Goal: Task Accomplishment & Management: Manage account settings

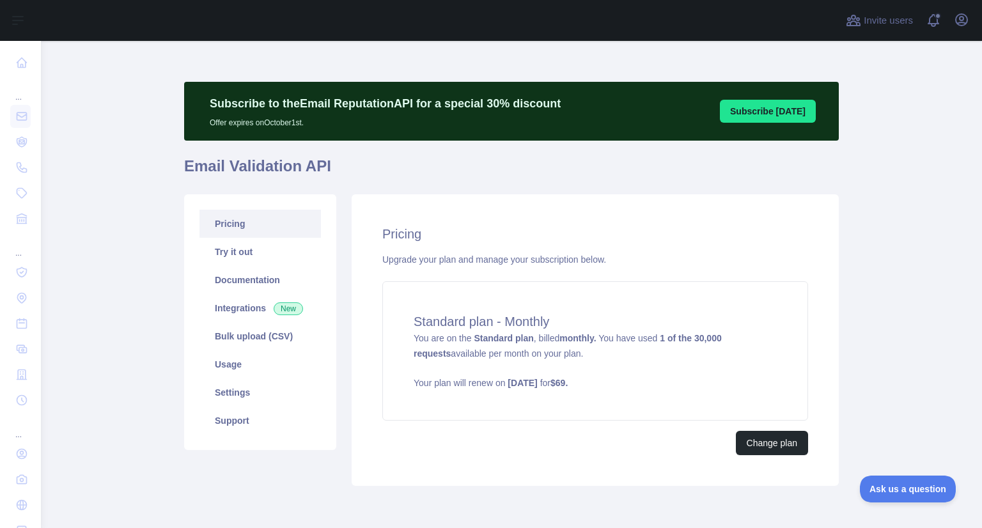
scroll to position [17, 0]
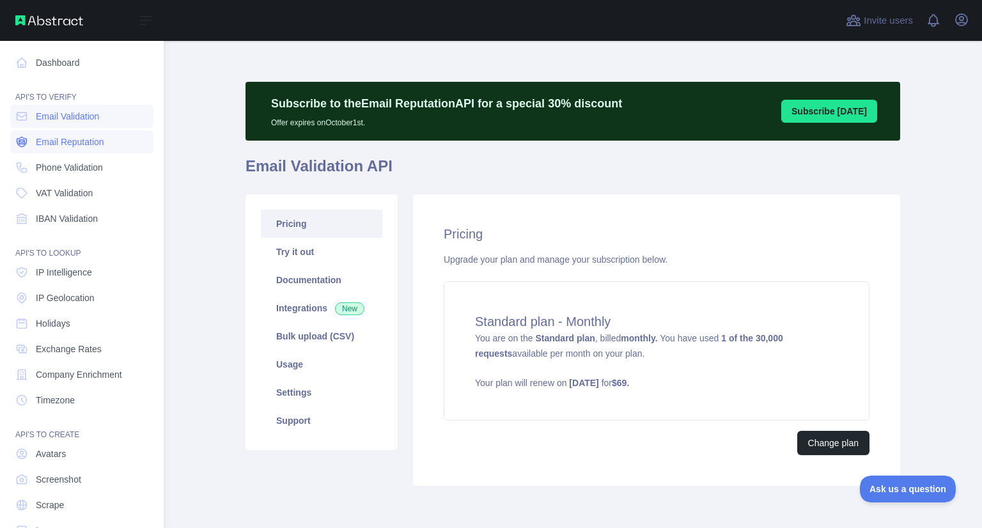
click at [75, 143] on span "Email Reputation" at bounding box center [70, 142] width 68 height 13
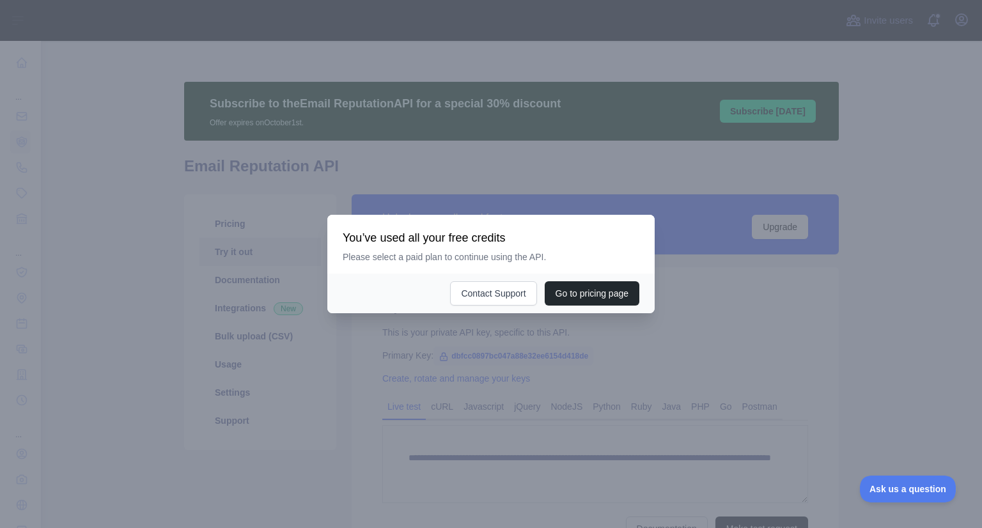
click at [263, 266] on div at bounding box center [491, 264] width 982 height 528
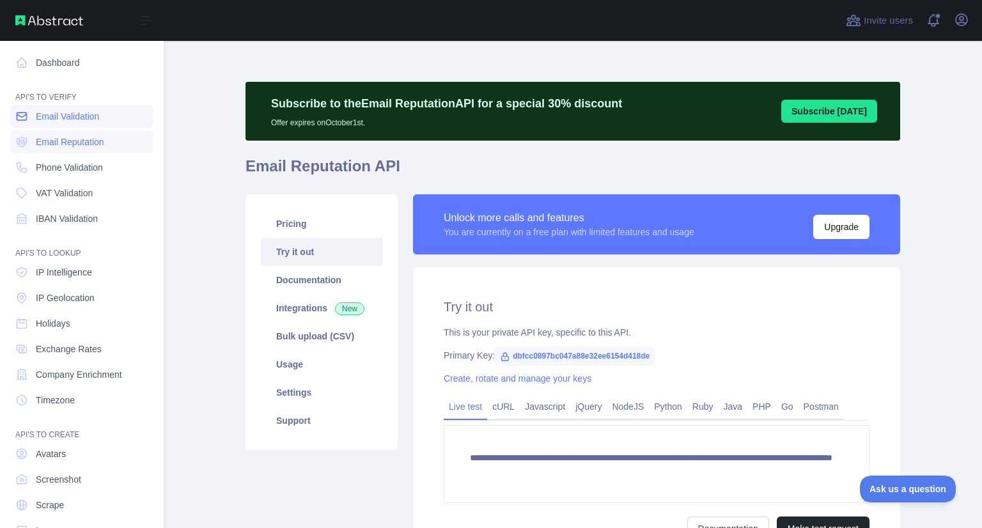
click at [70, 121] on span "Email Validation" at bounding box center [67, 116] width 63 height 13
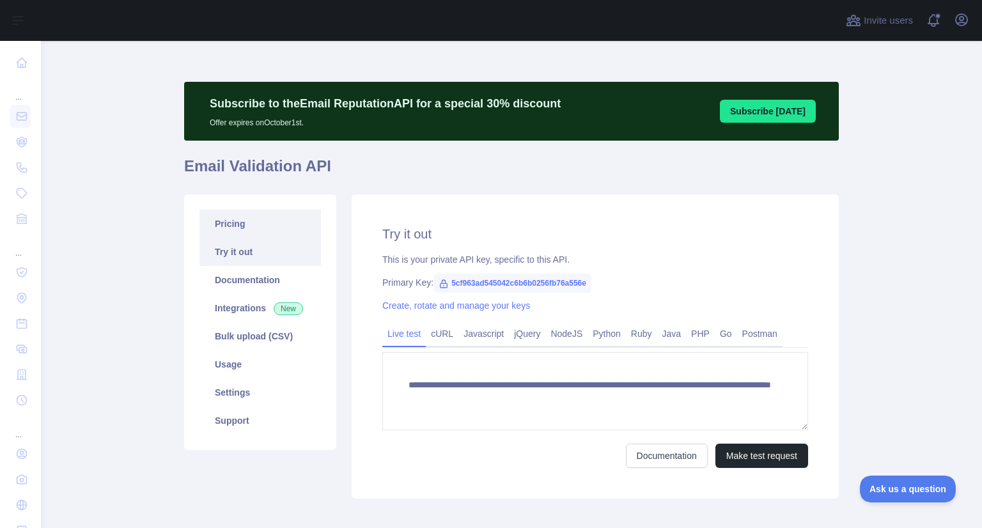
click at [233, 223] on link "Pricing" at bounding box center [259, 224] width 121 height 28
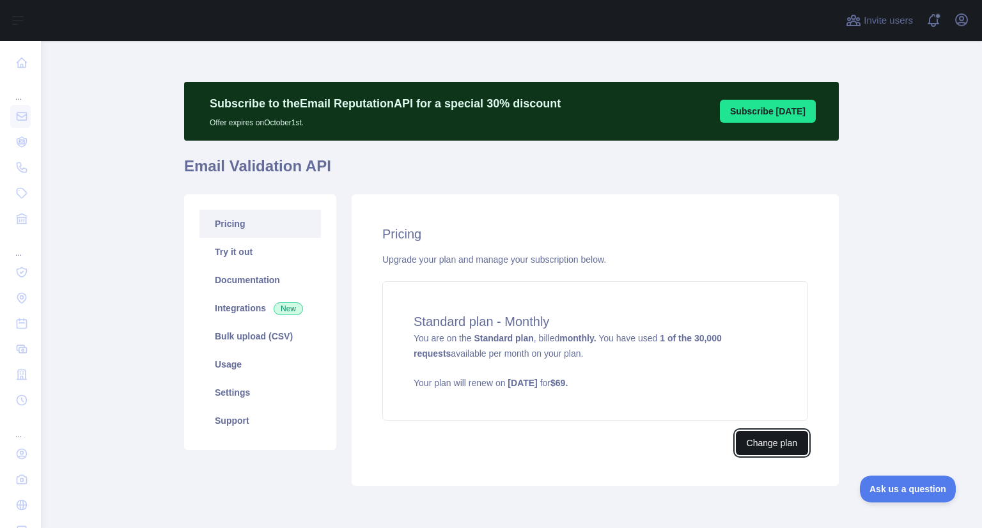
click at [757, 441] on button "Change plan" at bounding box center [772, 443] width 72 height 24
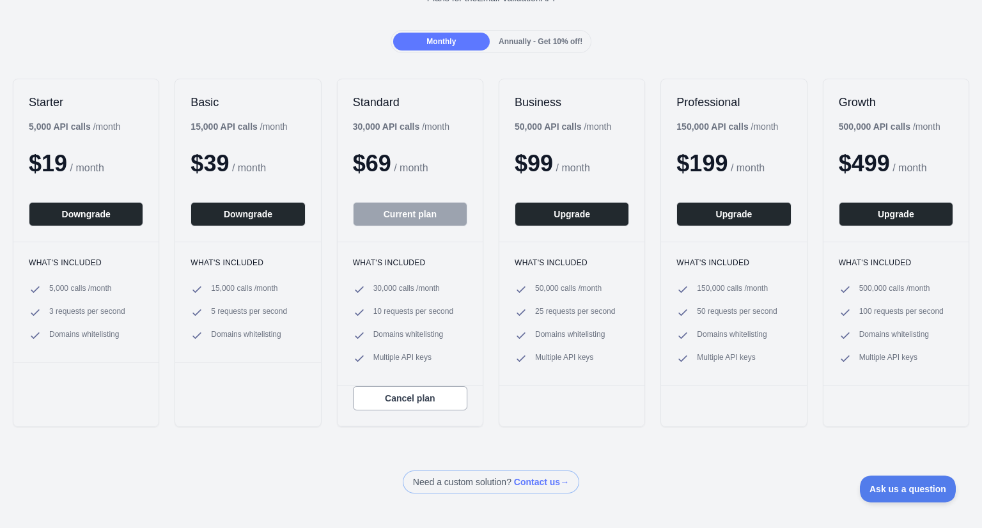
scroll to position [110, 0]
click at [407, 396] on button "Cancel plan" at bounding box center [410, 397] width 114 height 24
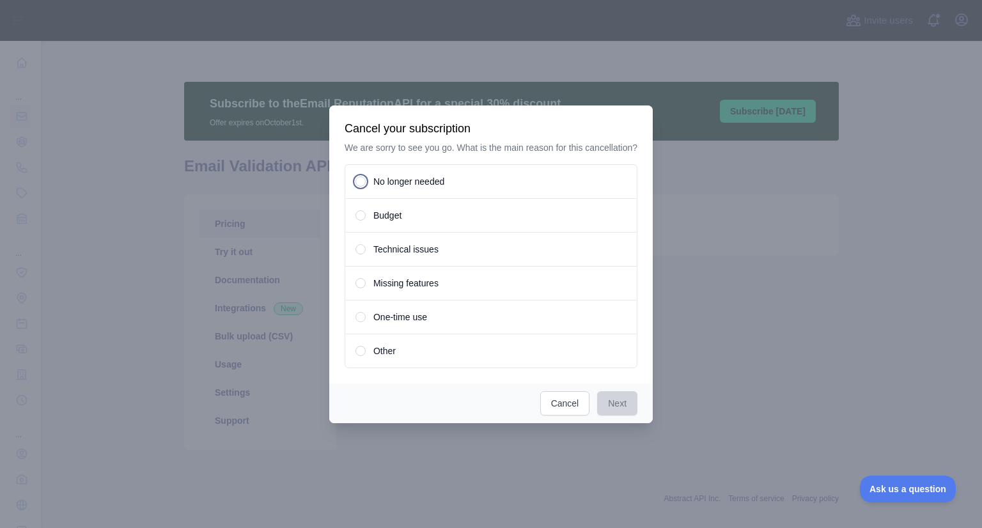
click at [399, 185] on span "No longer needed" at bounding box center [408, 181] width 71 height 13
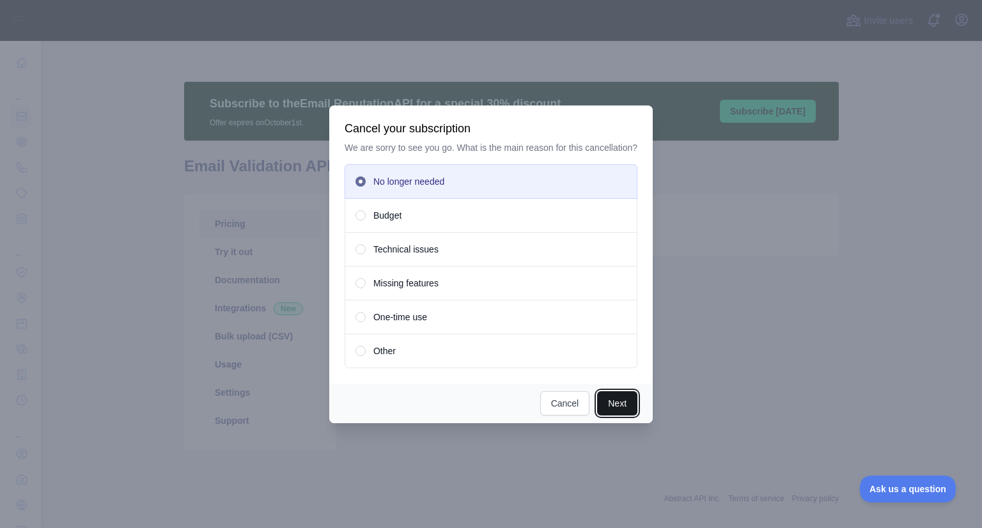
click at [610, 410] on button "Next" at bounding box center [617, 403] width 40 height 24
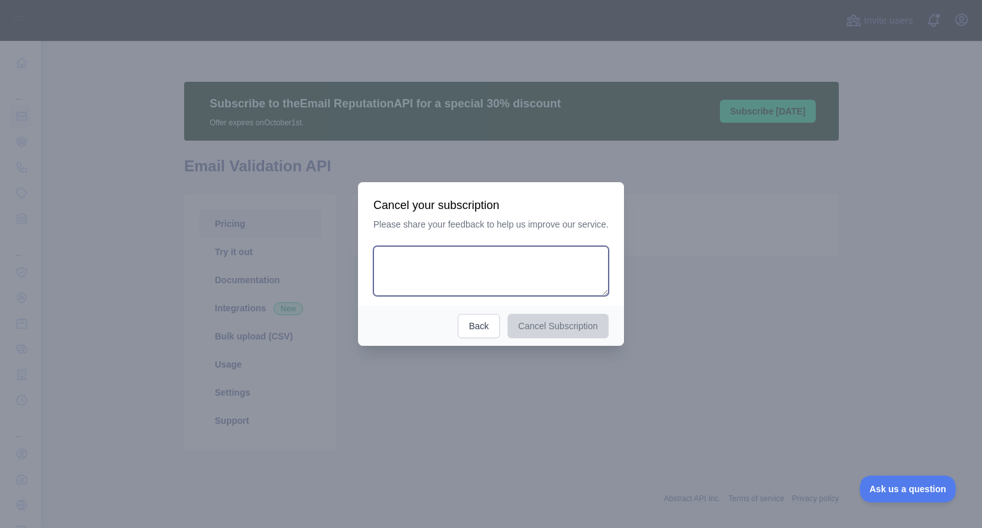
click at [478, 279] on textarea at bounding box center [490, 271] width 235 height 50
type textarea "**********"
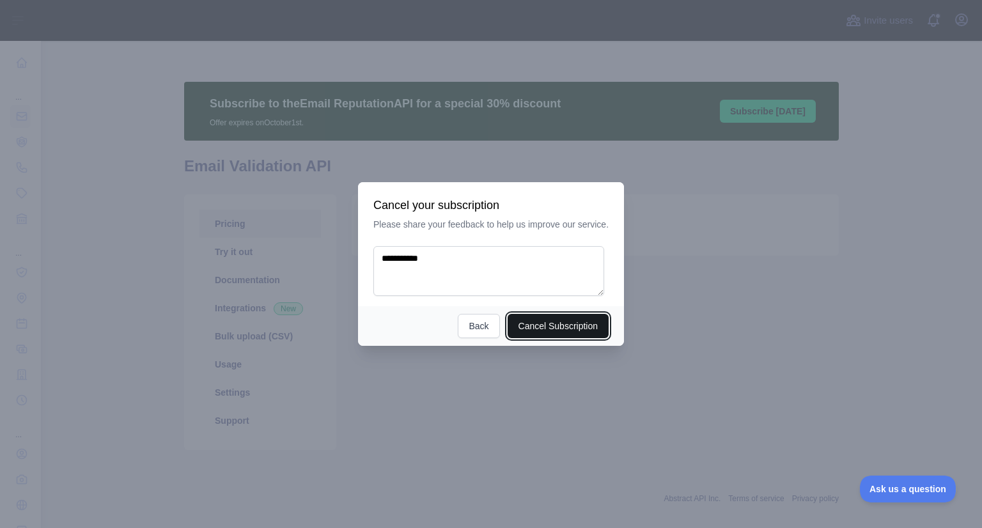
click at [563, 325] on button "Cancel Subscription" at bounding box center [558, 326] width 102 height 24
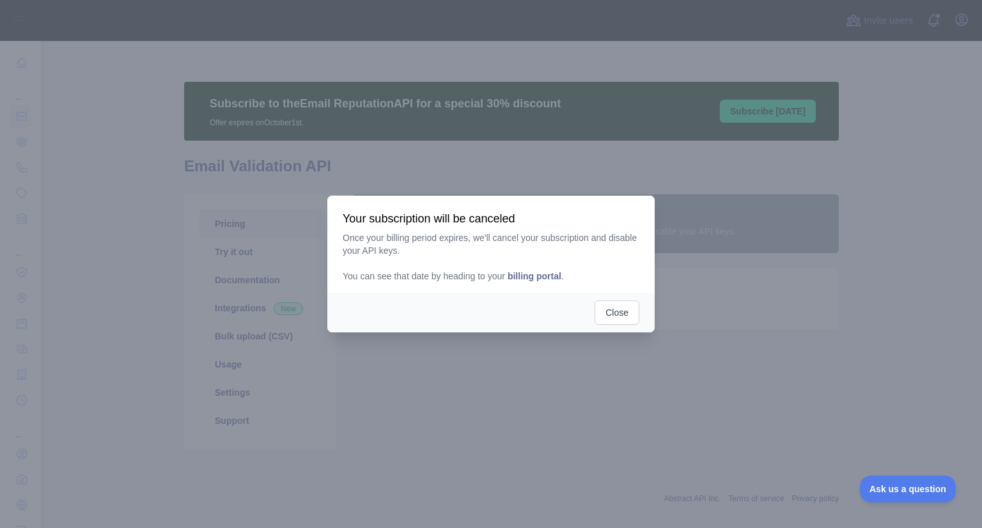
click at [540, 276] on span "billing portal" at bounding box center [534, 276] width 54 height 10
click at [626, 318] on button "Close" at bounding box center [616, 312] width 45 height 24
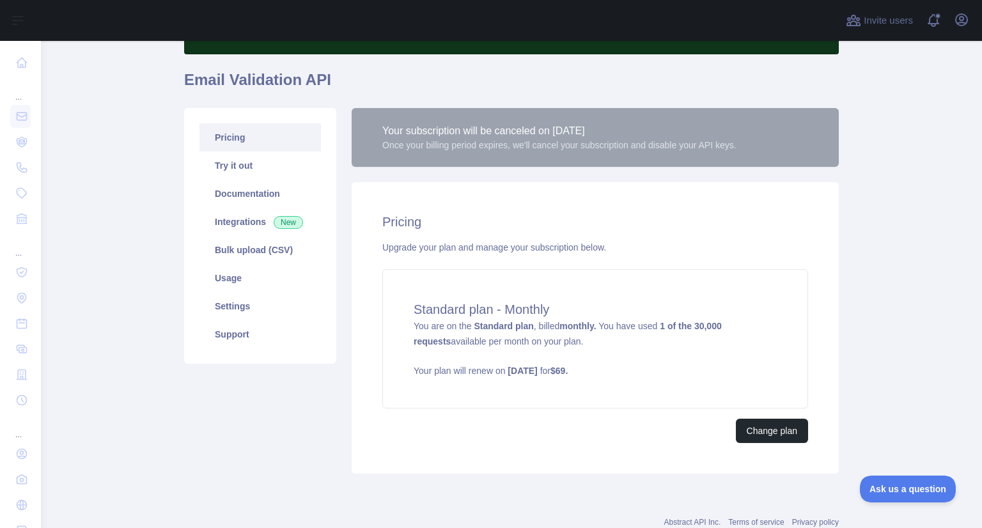
scroll to position [87, 0]
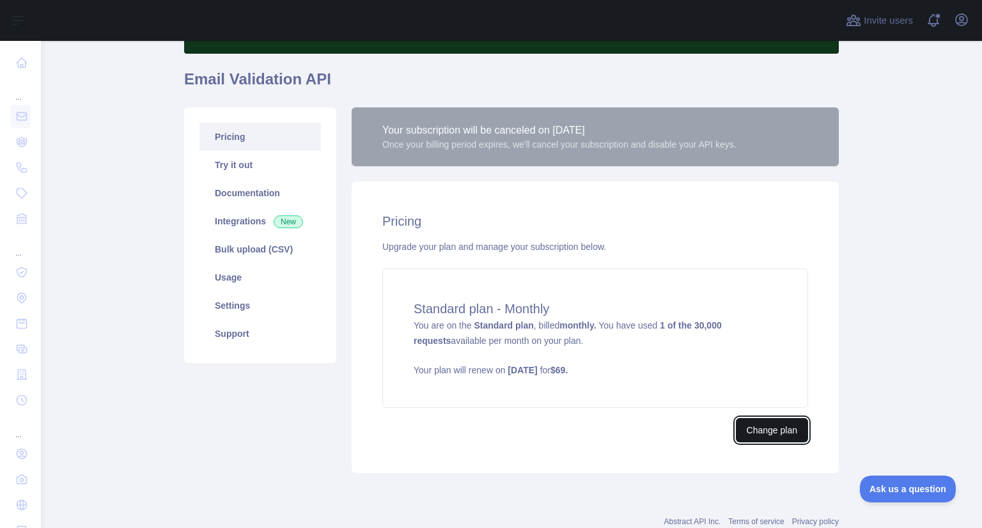
click at [748, 426] on button "Change plan" at bounding box center [772, 430] width 72 height 24
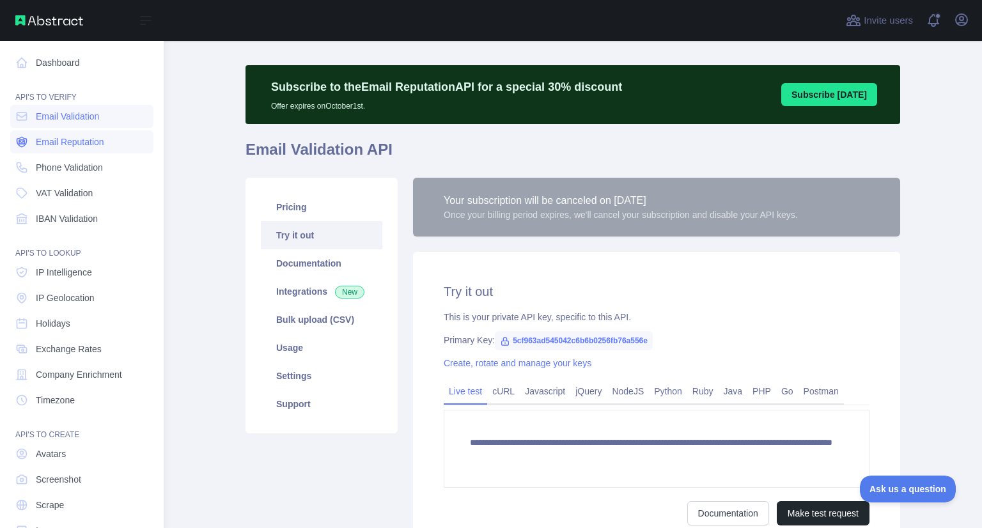
click at [38, 142] on span "Email Reputation" at bounding box center [70, 142] width 68 height 13
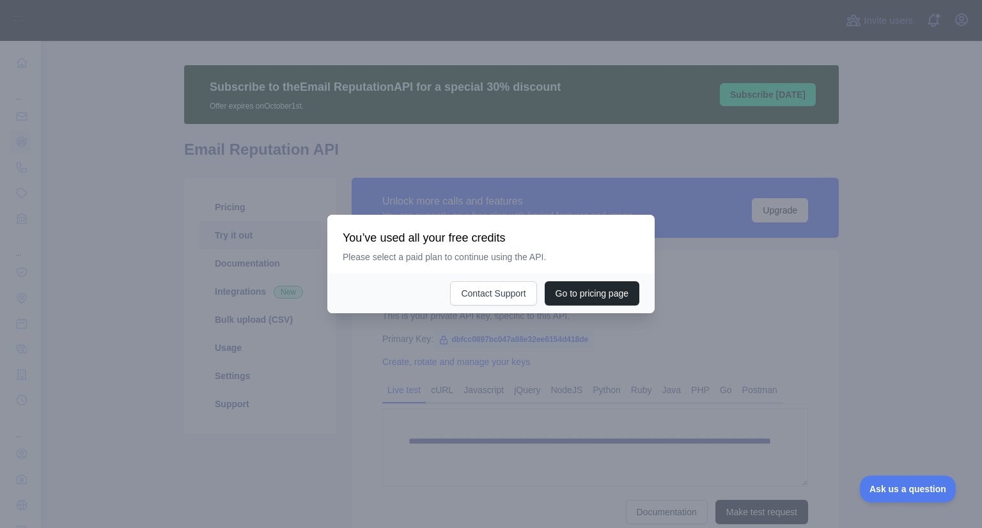
click at [514, 364] on div at bounding box center [491, 264] width 982 height 528
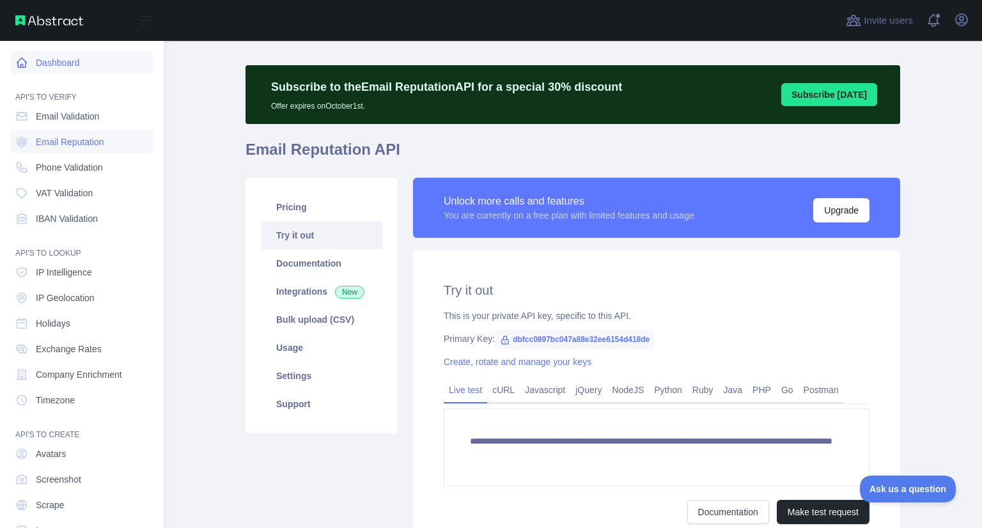
click at [61, 54] on link "Dashboard" at bounding box center [81, 62] width 143 height 23
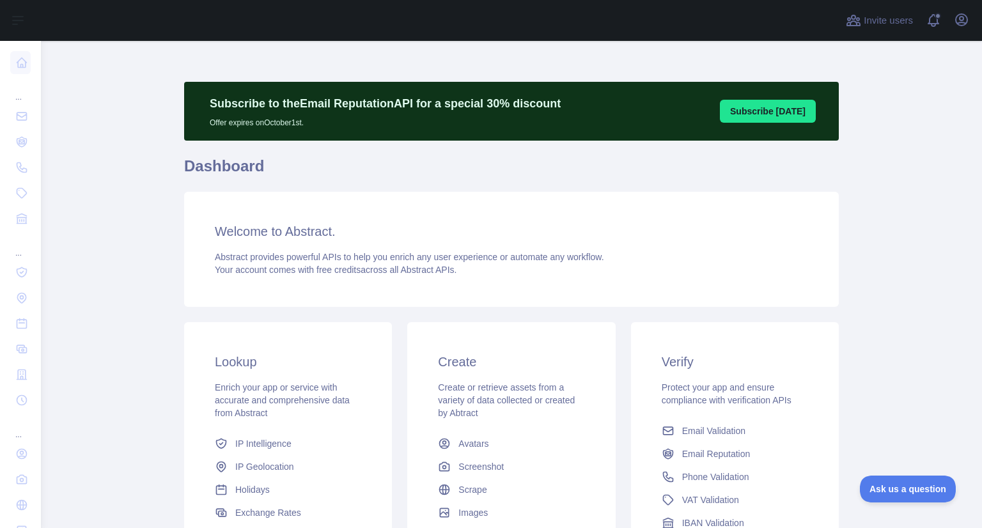
click at [959, 8] on div "Invite users View notifications Open user menu" at bounding box center [907, 20] width 128 height 41
click at [959, 17] on icon "button" at bounding box center [961, 19] width 15 height 15
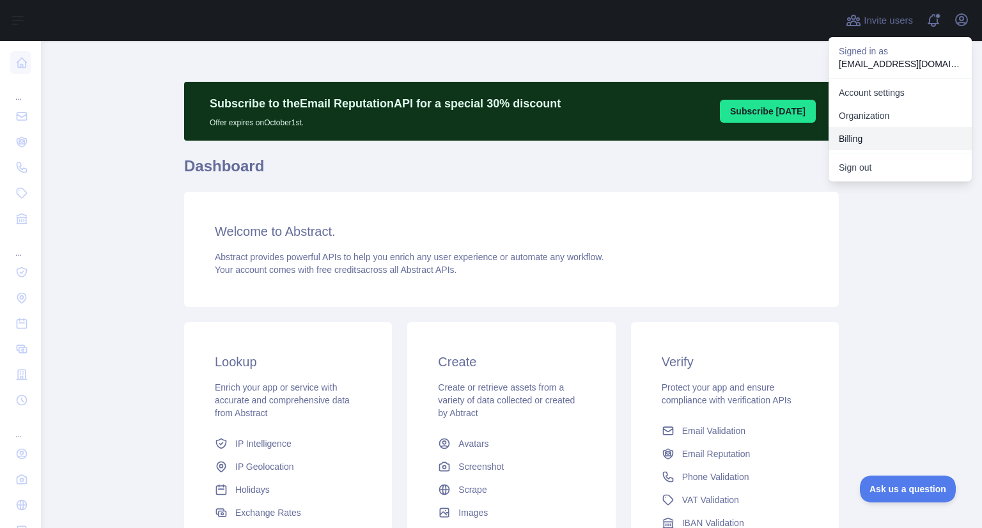
click at [848, 136] on button "Billing" at bounding box center [899, 138] width 143 height 23
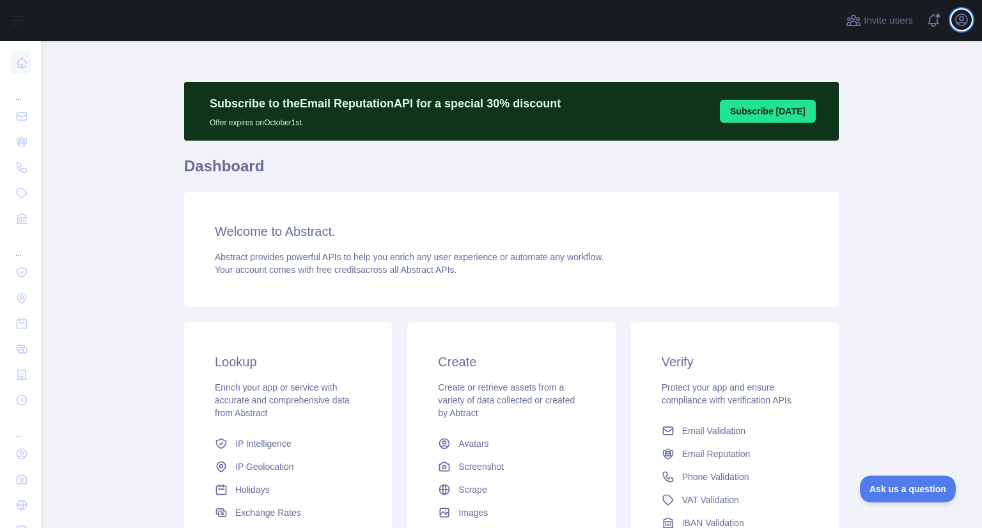
scroll to position [167, 0]
